Goal: Check status: Check status

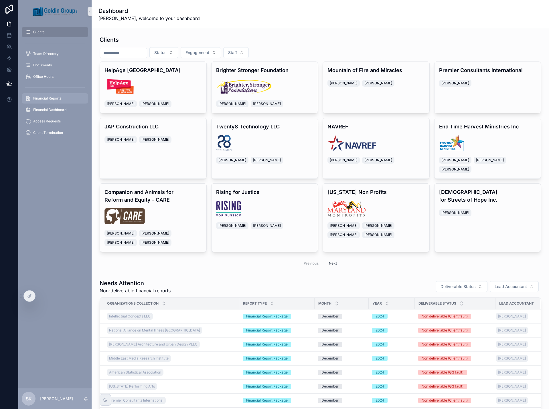
click at [54, 100] on span "Financial Reports" at bounding box center [47, 98] width 28 height 5
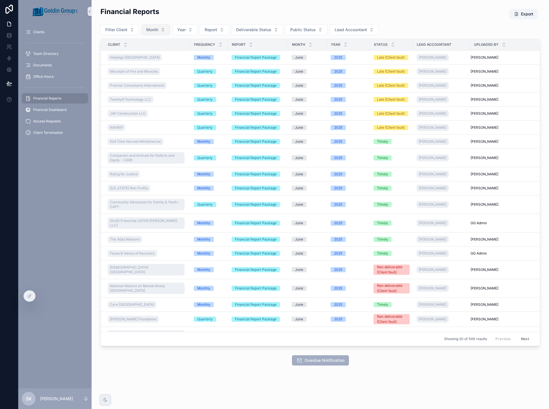
click at [151, 30] on span "Month" at bounding box center [152, 30] width 12 height 6
click at [140, 98] on div "June" at bounding box center [154, 98] width 69 height 9
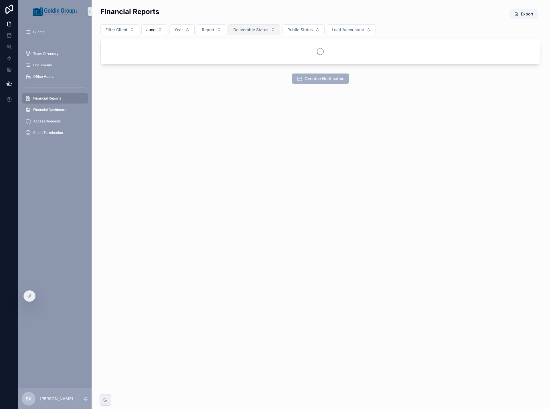
click at [241, 27] on span "Deliverable Status" at bounding box center [250, 30] width 35 height 6
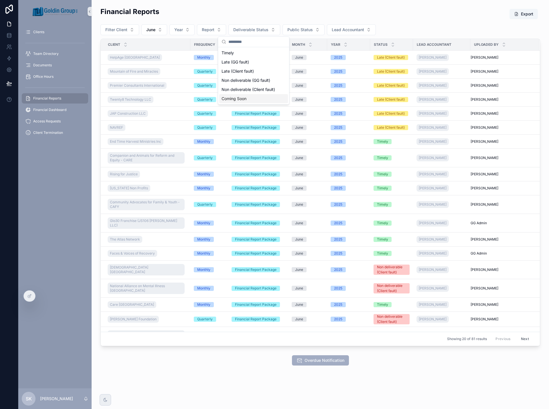
click at [235, 99] on div "Coming Soon" at bounding box center [253, 98] width 69 height 9
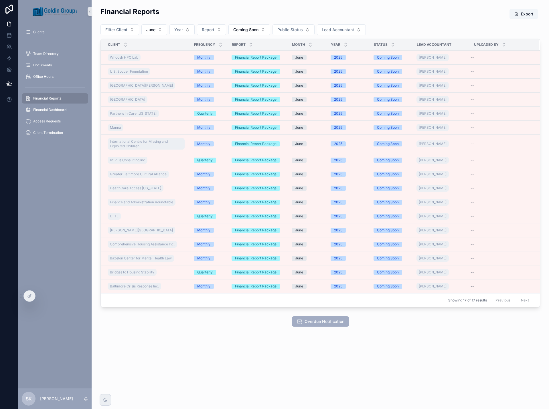
click at [444, 46] on span "Lead Accountant" at bounding box center [434, 44] width 35 height 5
